Goal: Navigation & Orientation: Find specific page/section

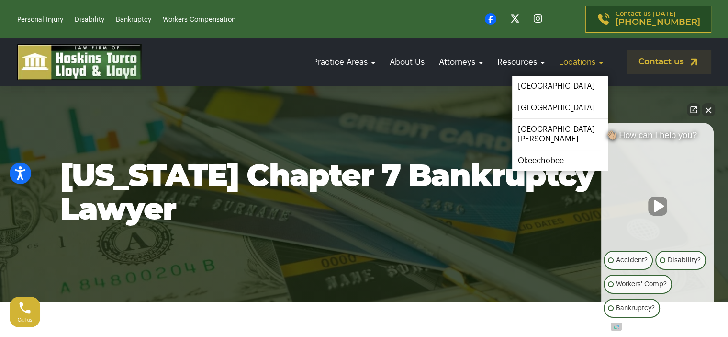
click at [578, 59] on link "Locations" at bounding box center [581, 61] width 54 height 27
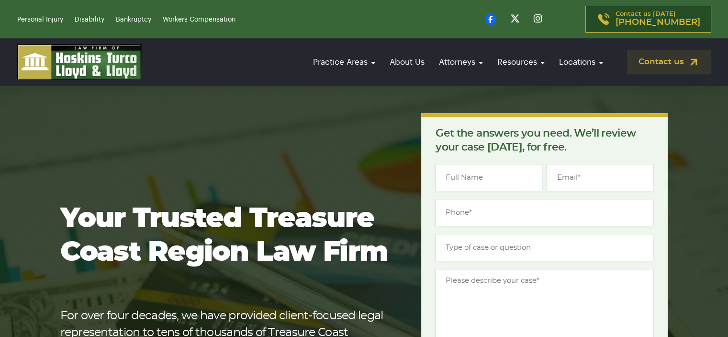
click at [402, 134] on div "Your Trusted Treasure Coast Region Law Firm For over four decades, we have prov…" at bounding box center [364, 306] width 619 height 386
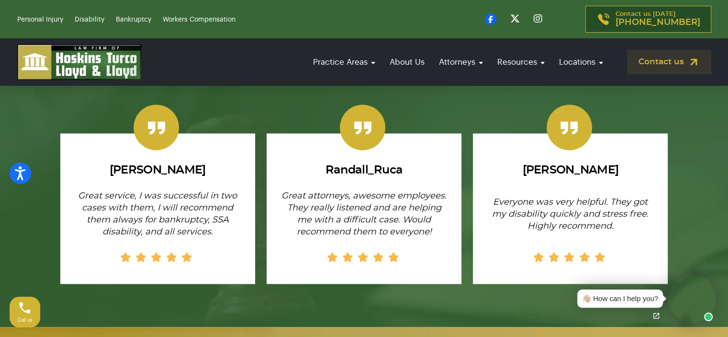
scroll to position [705, 0]
